Goal: Task Accomplishment & Management: Use online tool/utility

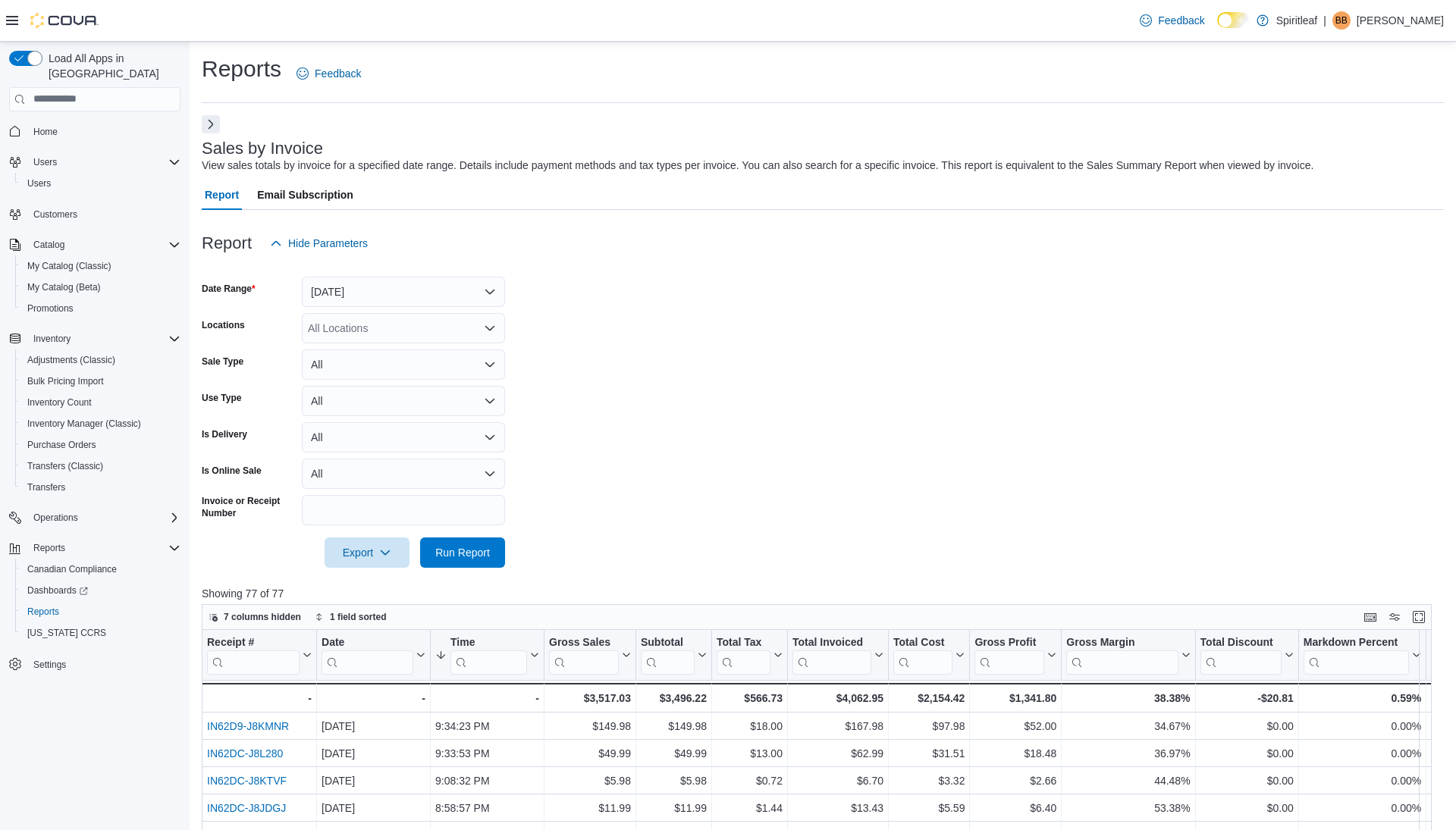
scroll to position [211, 0]
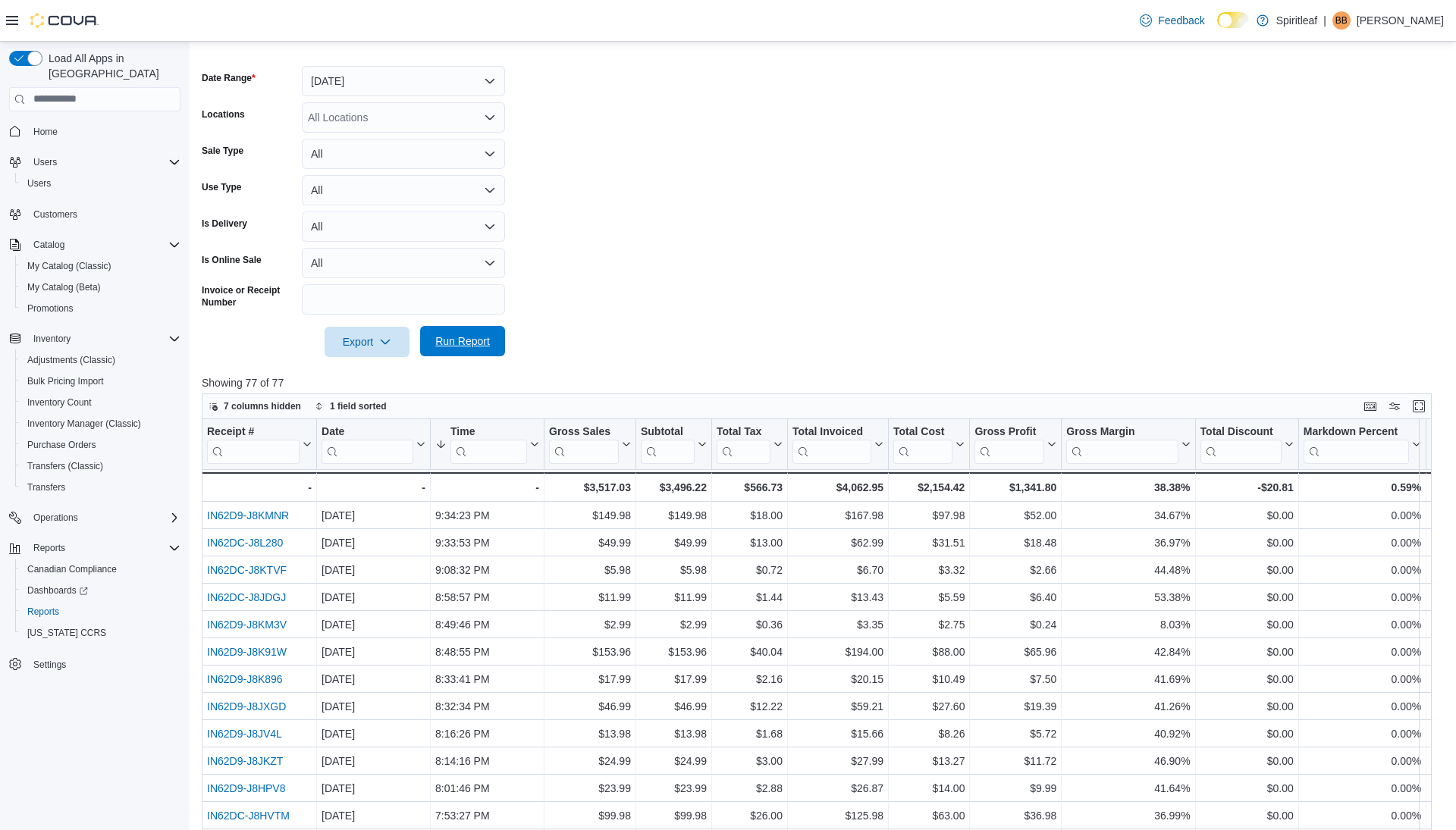
click at [451, 331] on span "Run Report" at bounding box center [462, 341] width 67 height 30
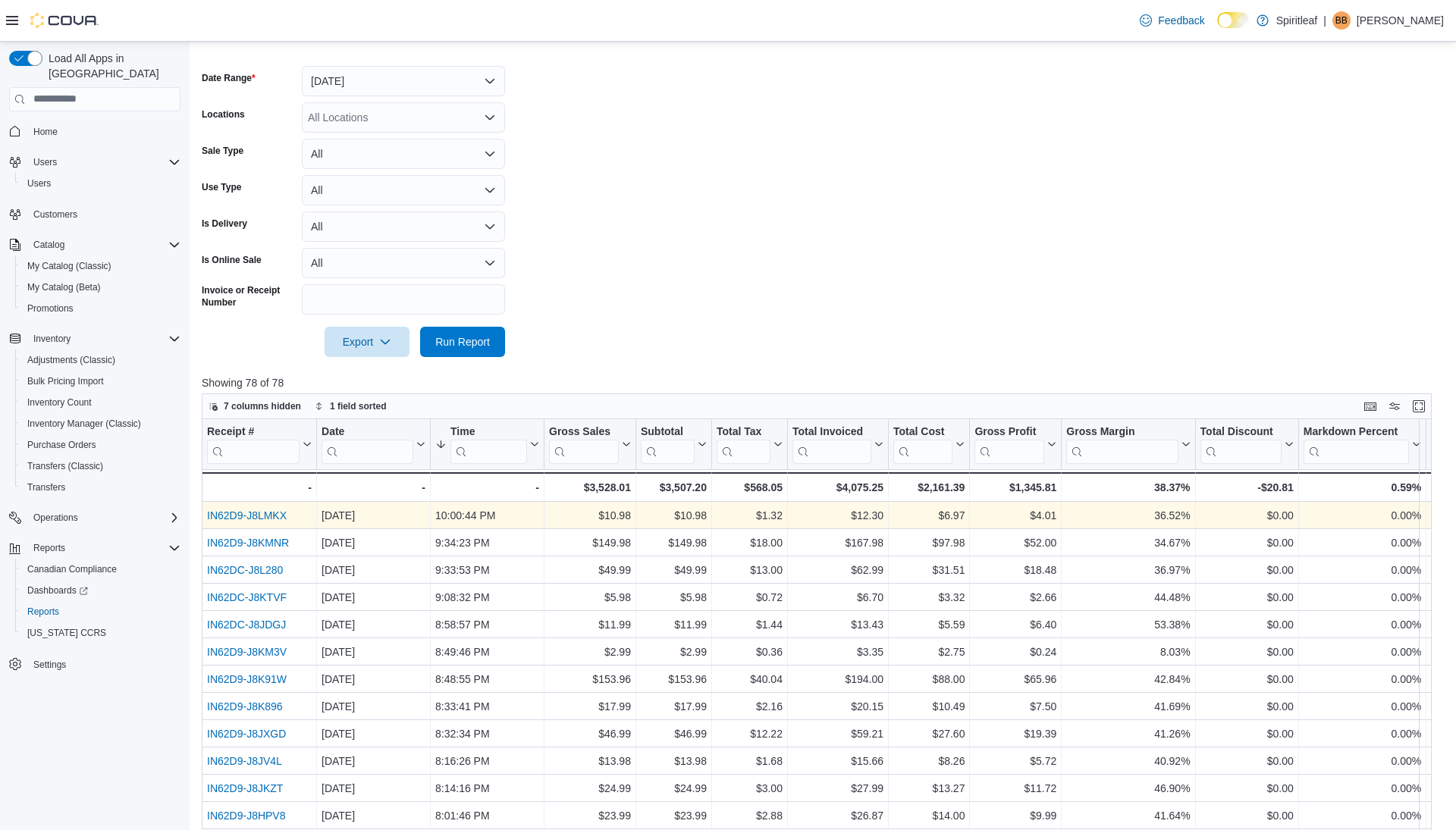
click at [258, 514] on link "IN62D9-J8LMKX" at bounding box center [246, 515] width 80 height 12
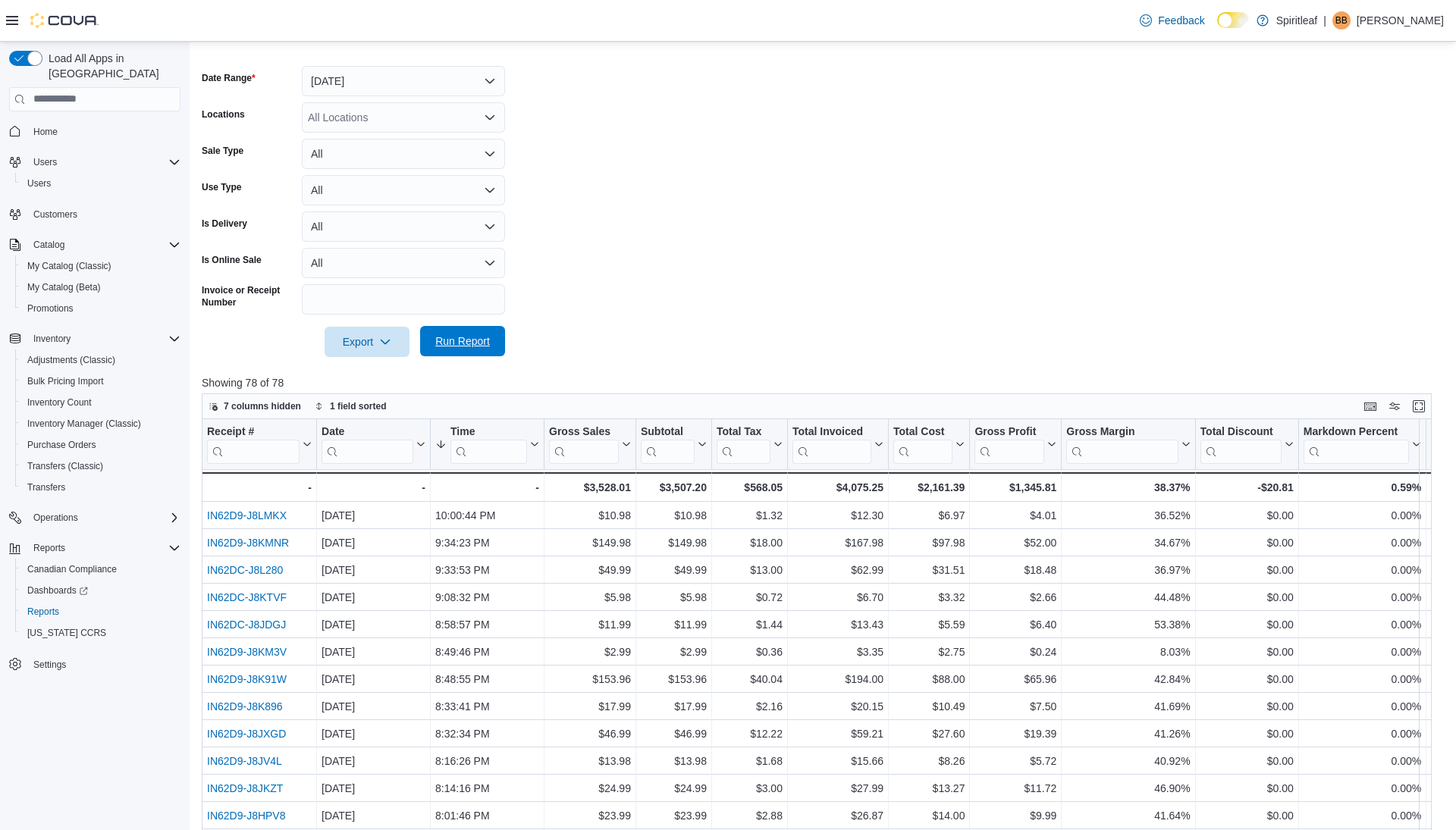
click at [477, 335] on span "Run Report" at bounding box center [462, 341] width 54 height 15
click at [476, 346] on span "Run Report" at bounding box center [462, 341] width 54 height 15
